Goal: Task Accomplishment & Management: Manage account settings

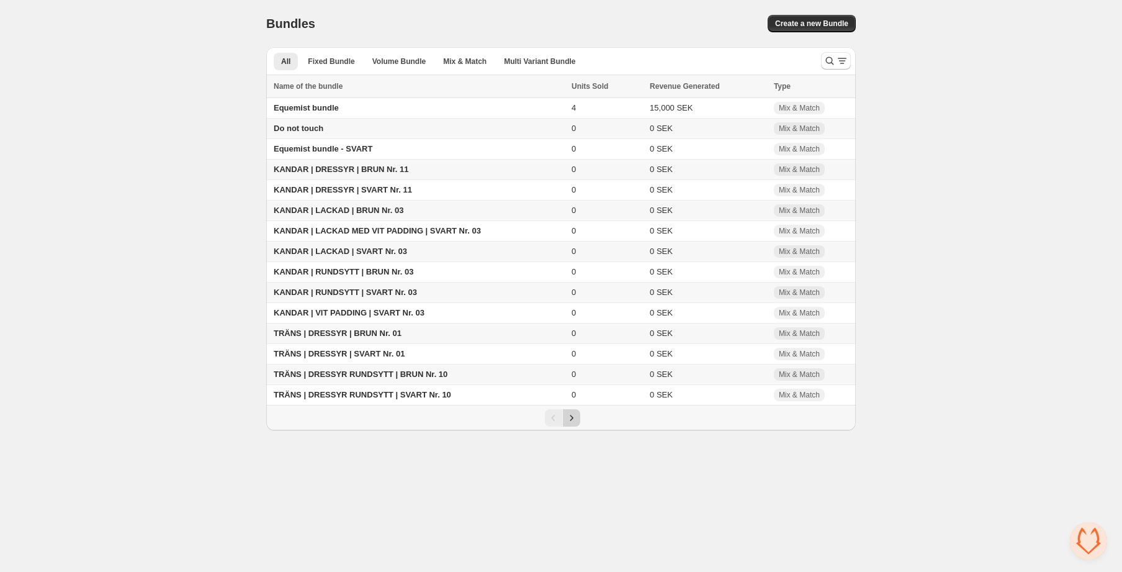
click at [573, 419] on icon "Next" at bounding box center [572, 418] width 12 height 12
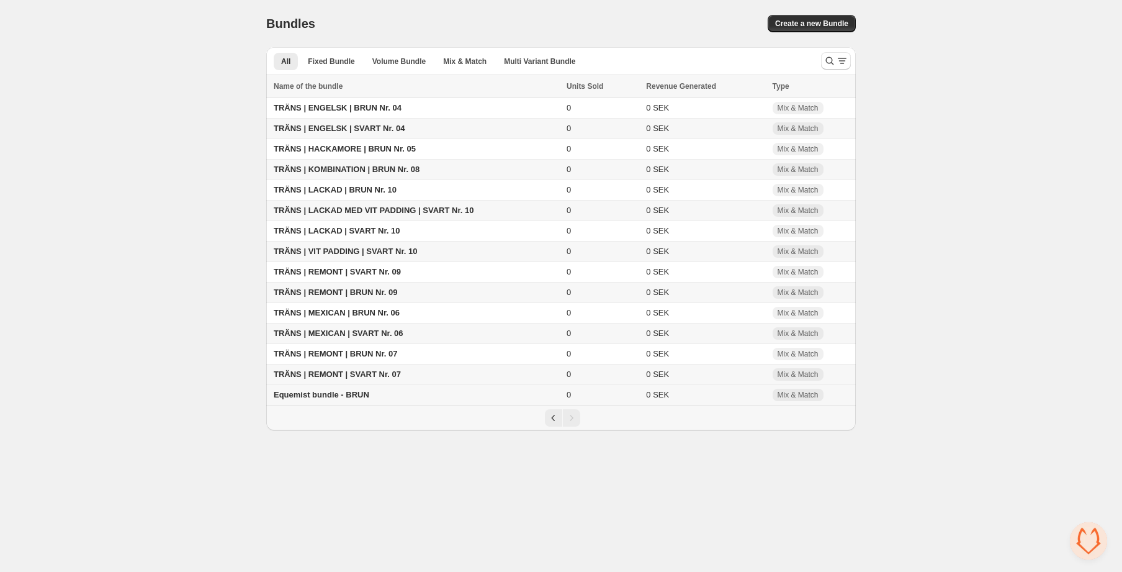
click at [413, 397] on td "Equemist bundle - BRUN" at bounding box center [414, 395] width 297 height 20
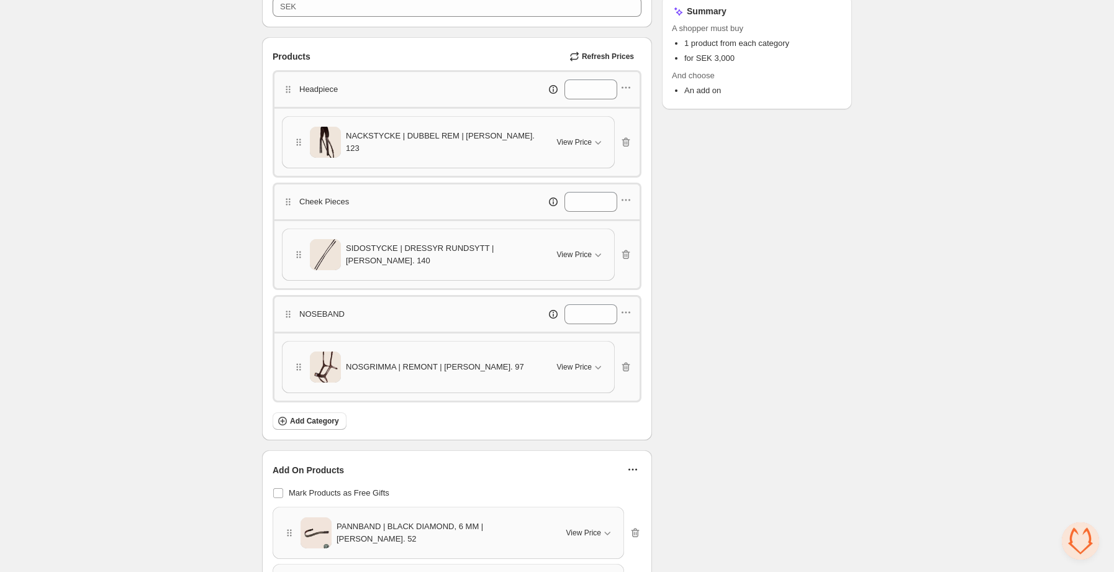
scroll to position [282, 0]
click at [593, 258] on icon "button" at bounding box center [598, 256] width 12 height 12
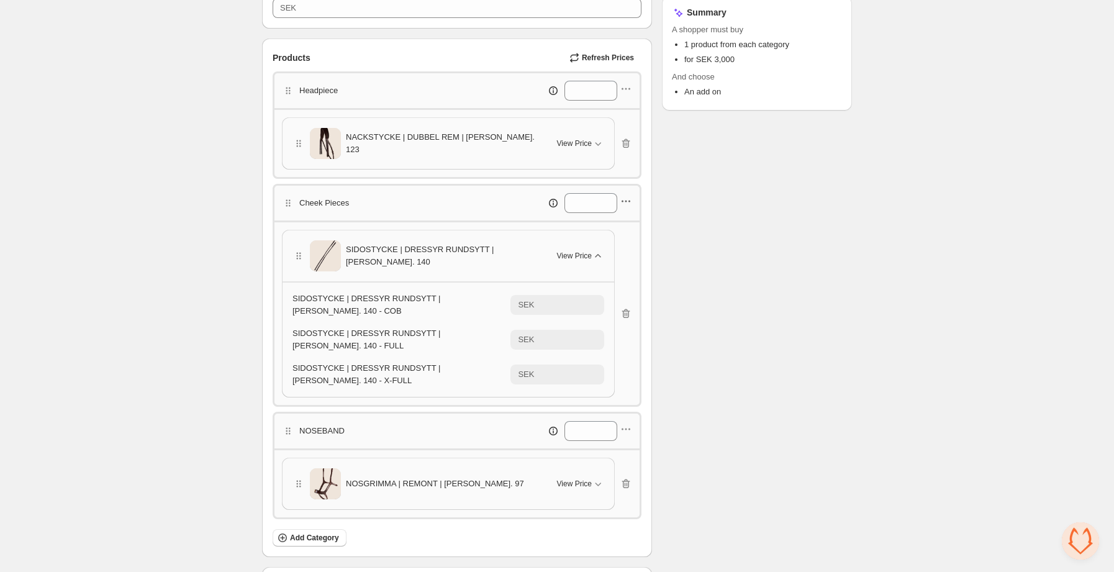
click at [625, 201] on icon "button" at bounding box center [626, 202] width 2 height 2
click at [657, 244] on span "Edit products" at bounding box center [633, 246] width 67 height 12
click at [628, 201] on icon "button" at bounding box center [629, 202] width 2 height 2
click at [587, 199] on input "*" at bounding box center [581, 203] width 34 height 20
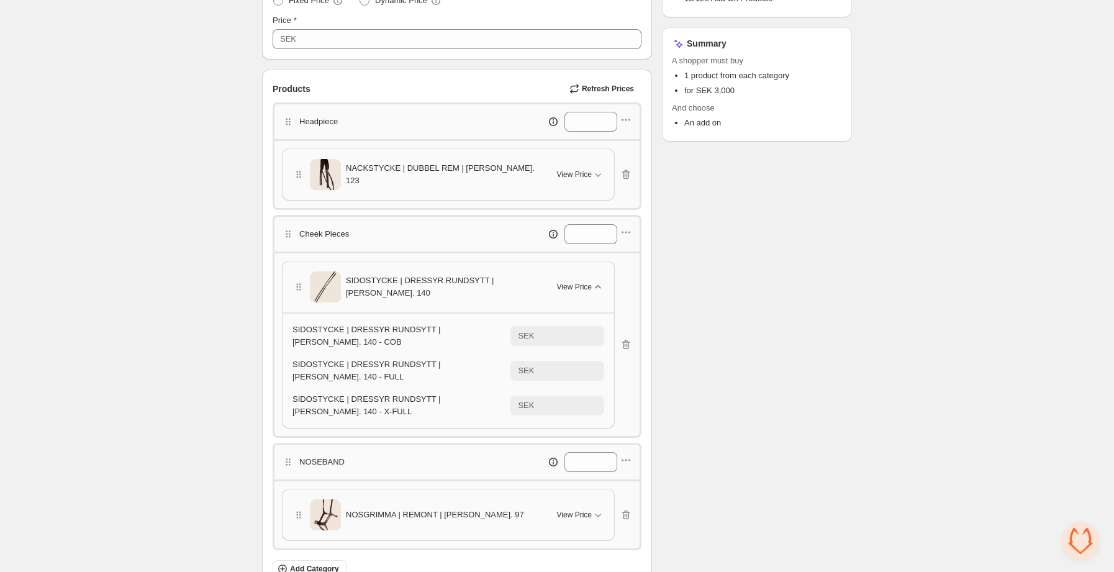
scroll to position [258, 0]
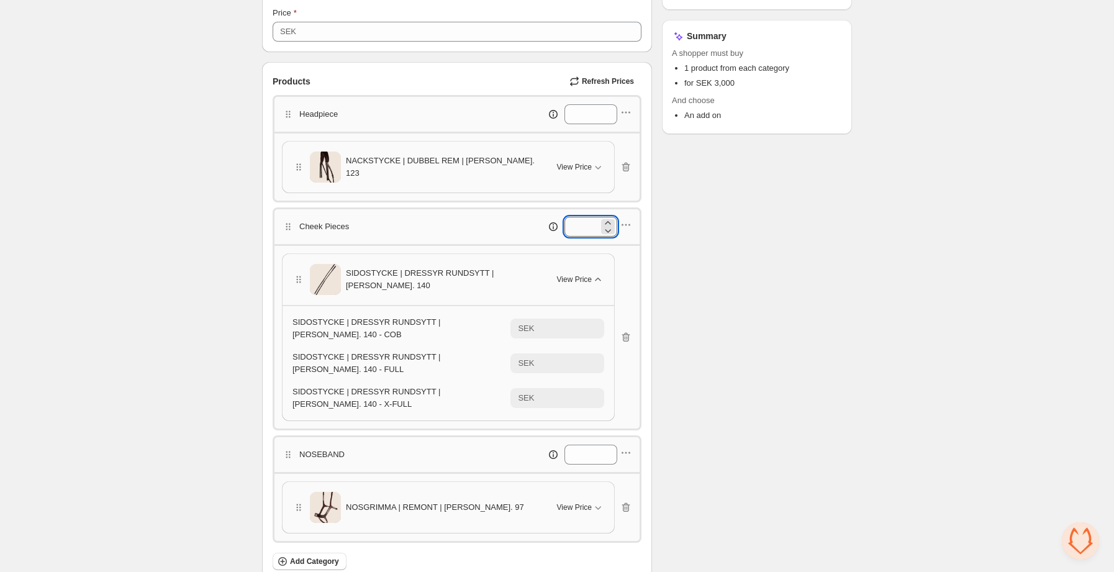
click at [585, 228] on input "*" at bounding box center [581, 227] width 34 height 20
type input "*"
